Goal: Task Accomplishment & Management: Complete application form

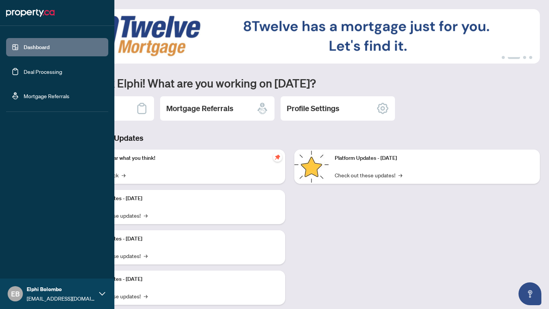
click at [32, 75] on link "Deal Processing" at bounding box center [43, 71] width 38 height 7
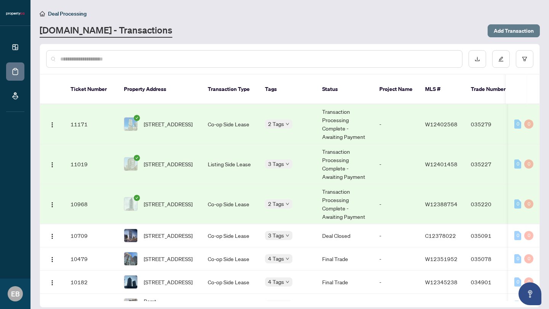
click at [521, 36] on span "Add Transaction" at bounding box center [513, 31] width 40 height 12
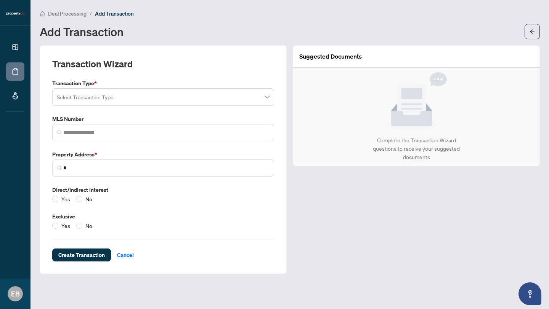
click at [109, 91] on input "search" at bounding box center [160, 98] width 206 height 17
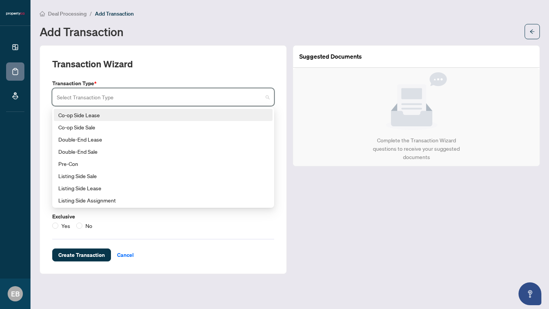
click at [105, 118] on div "Co-op Side Lease" at bounding box center [163, 115] width 210 height 8
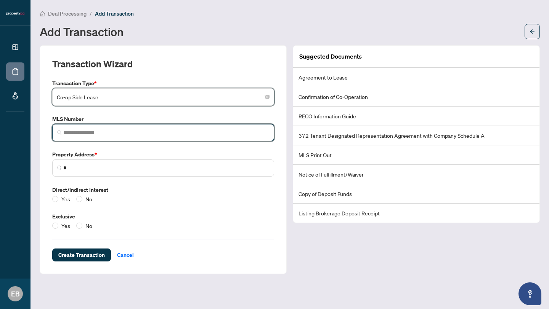
click at [190, 134] on input "search" at bounding box center [166, 133] width 206 height 8
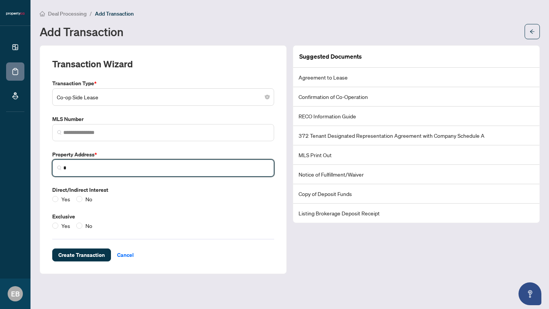
click at [162, 171] on input "*" at bounding box center [166, 168] width 206 height 8
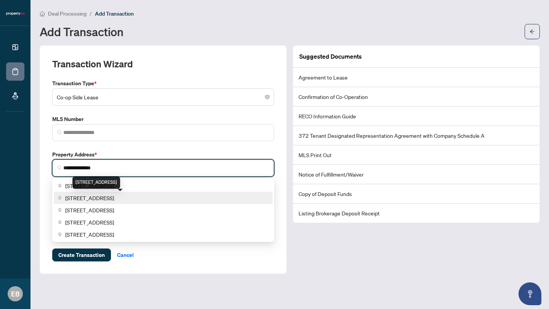
click at [120, 184] on div "[STREET_ADDRESS]" at bounding box center [96, 183] width 48 height 12
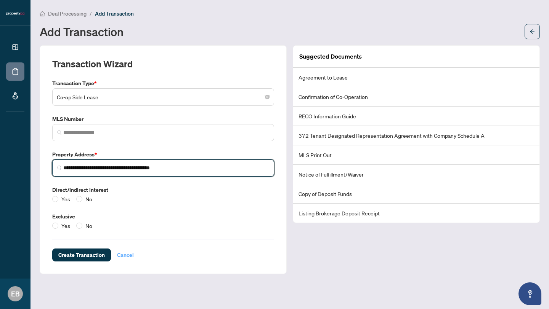
type input "**********"
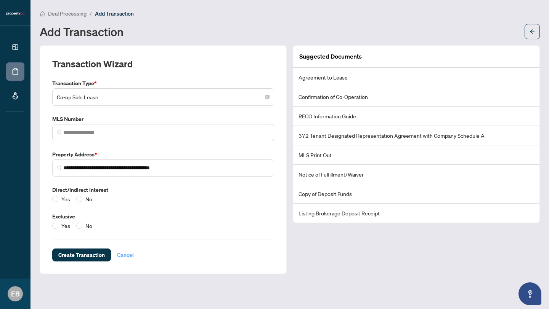
click at [129, 259] on span "Cancel" at bounding box center [125, 255] width 17 height 12
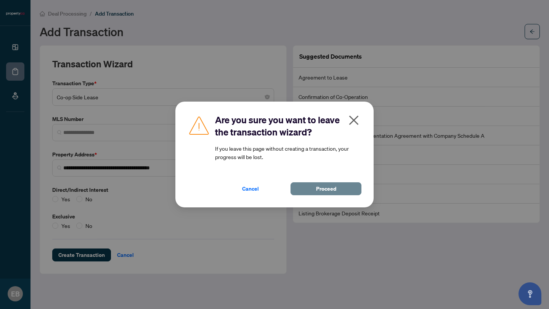
click at [318, 186] on span "Proceed" at bounding box center [326, 189] width 20 height 12
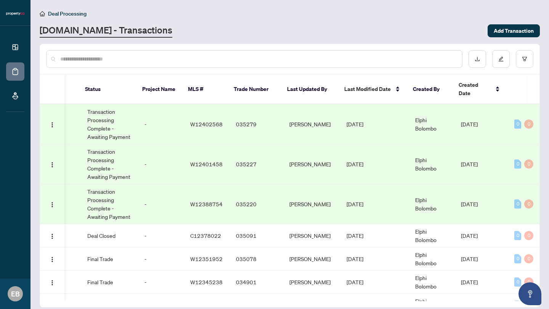
scroll to position [18, 237]
